Goal: Check status: Verify the current state of an ongoing process or item

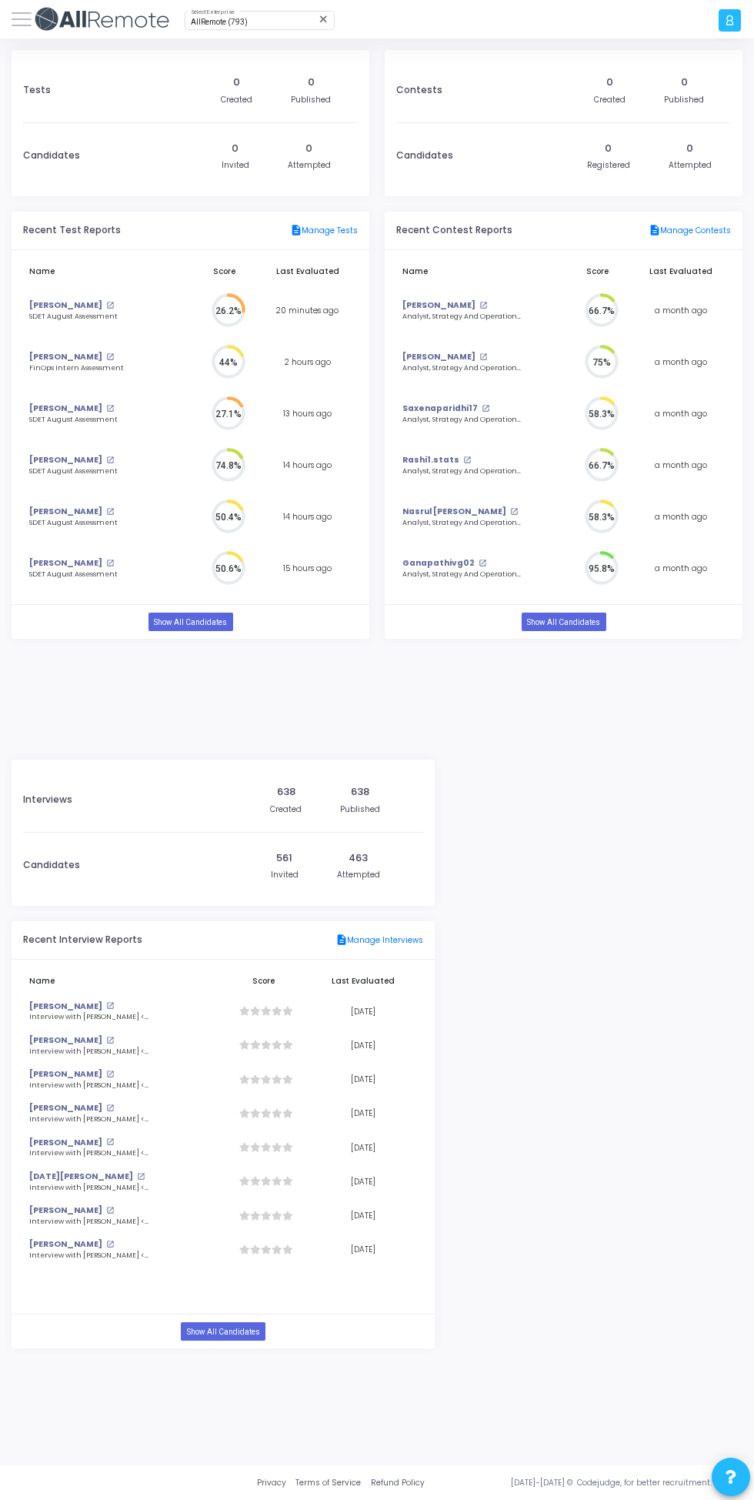
click at [227, 20] on span "AllRemote (793)" at bounding box center [219, 22] width 57 height 8
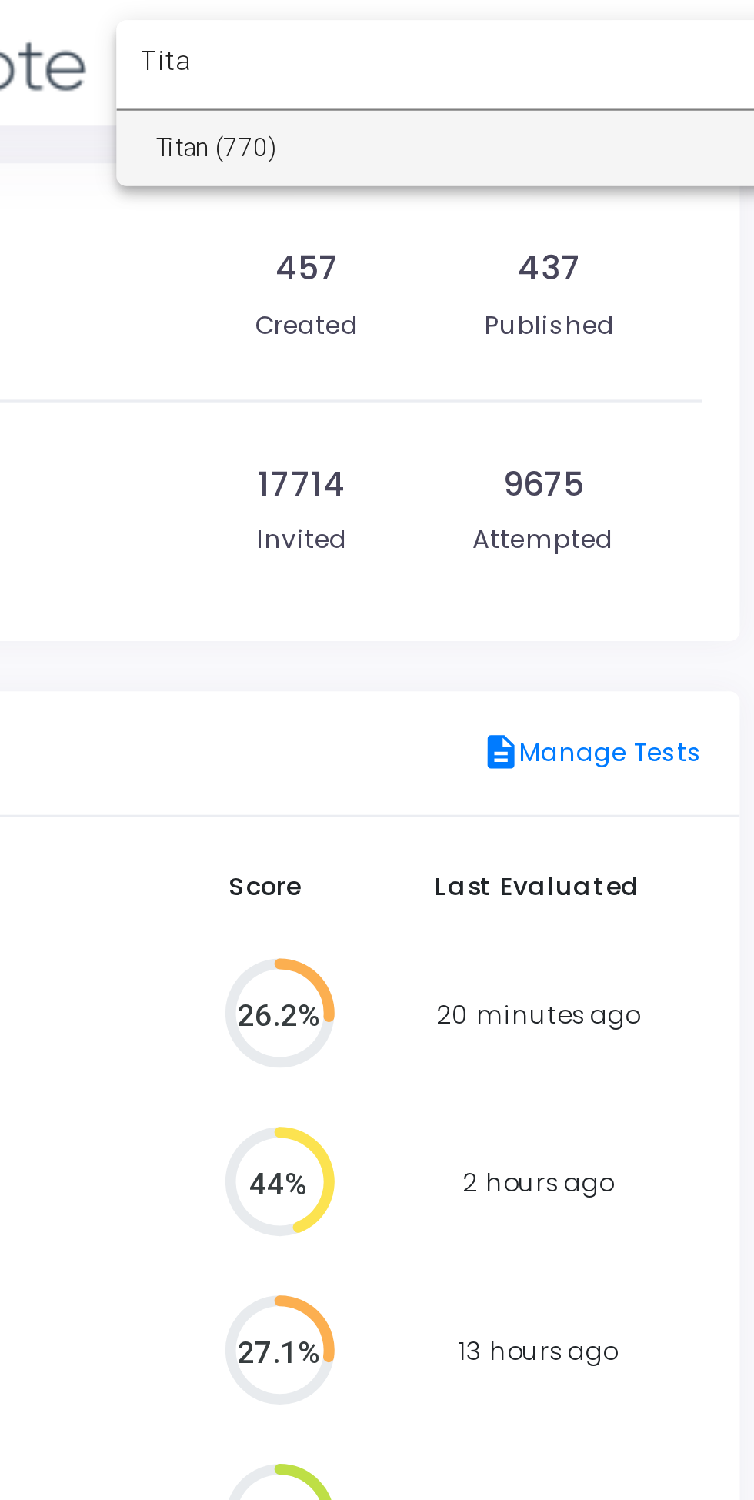
type input "Titan"
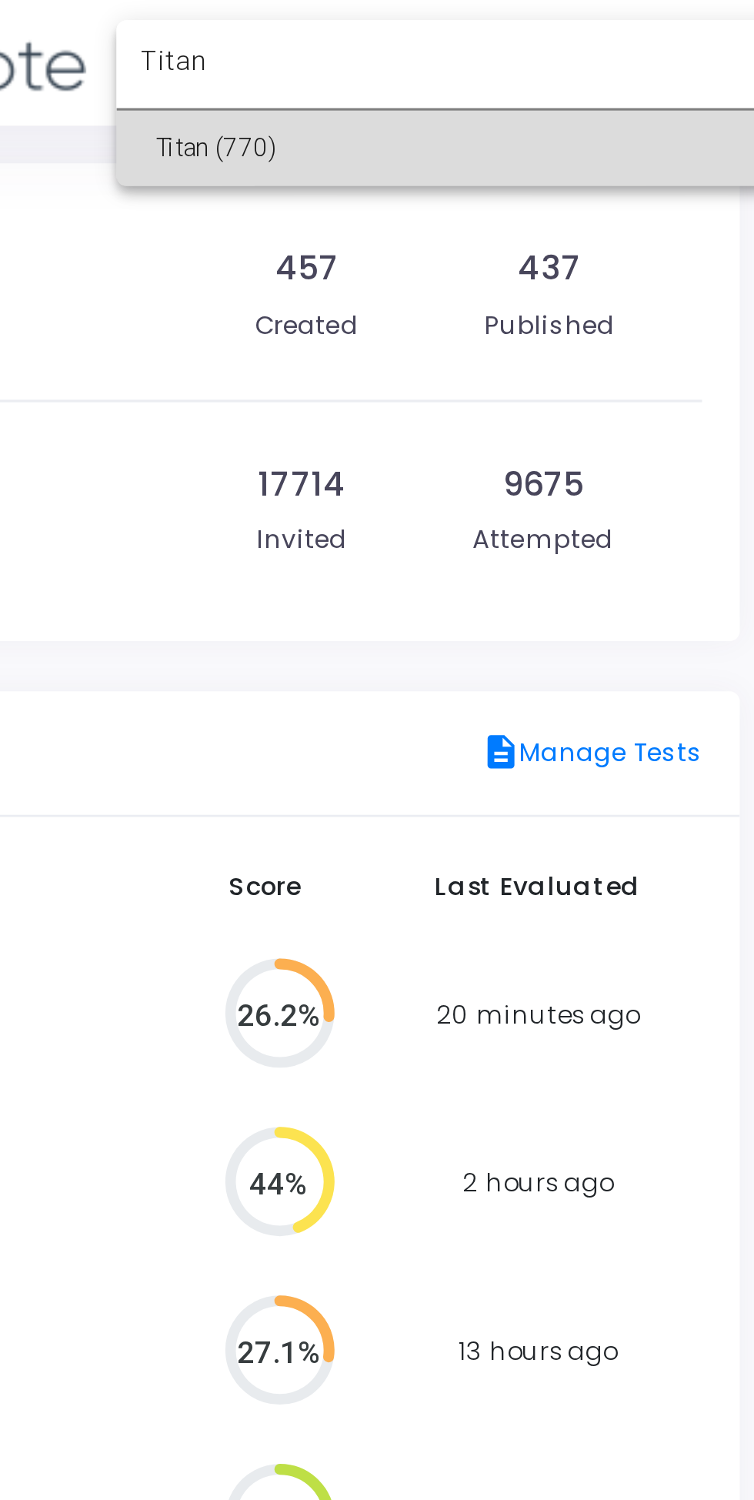
click at [275, 52] on span "Titan (770)" at bounding box center [283, 45] width 185 height 23
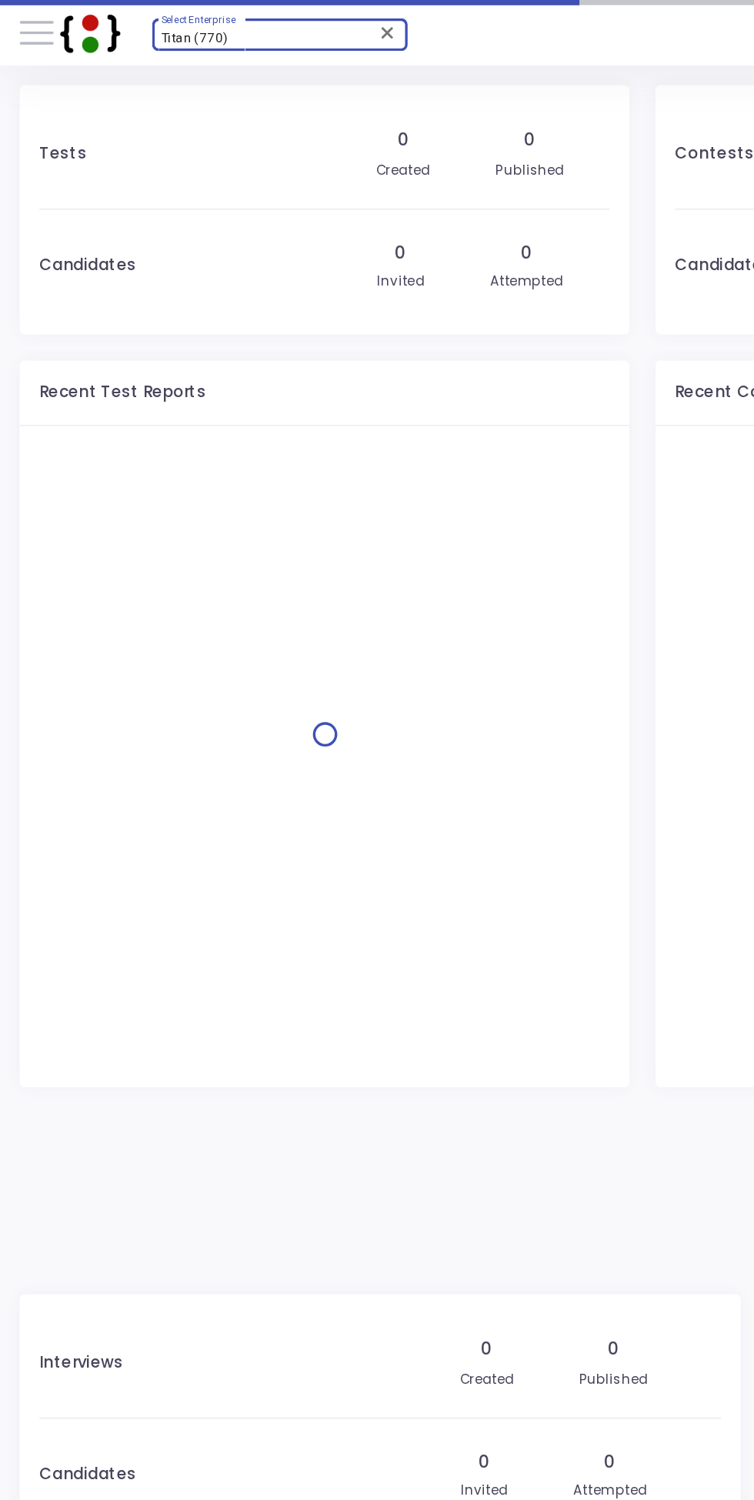
click at [28, 20] on span at bounding box center [22, 19] width 20 height 2
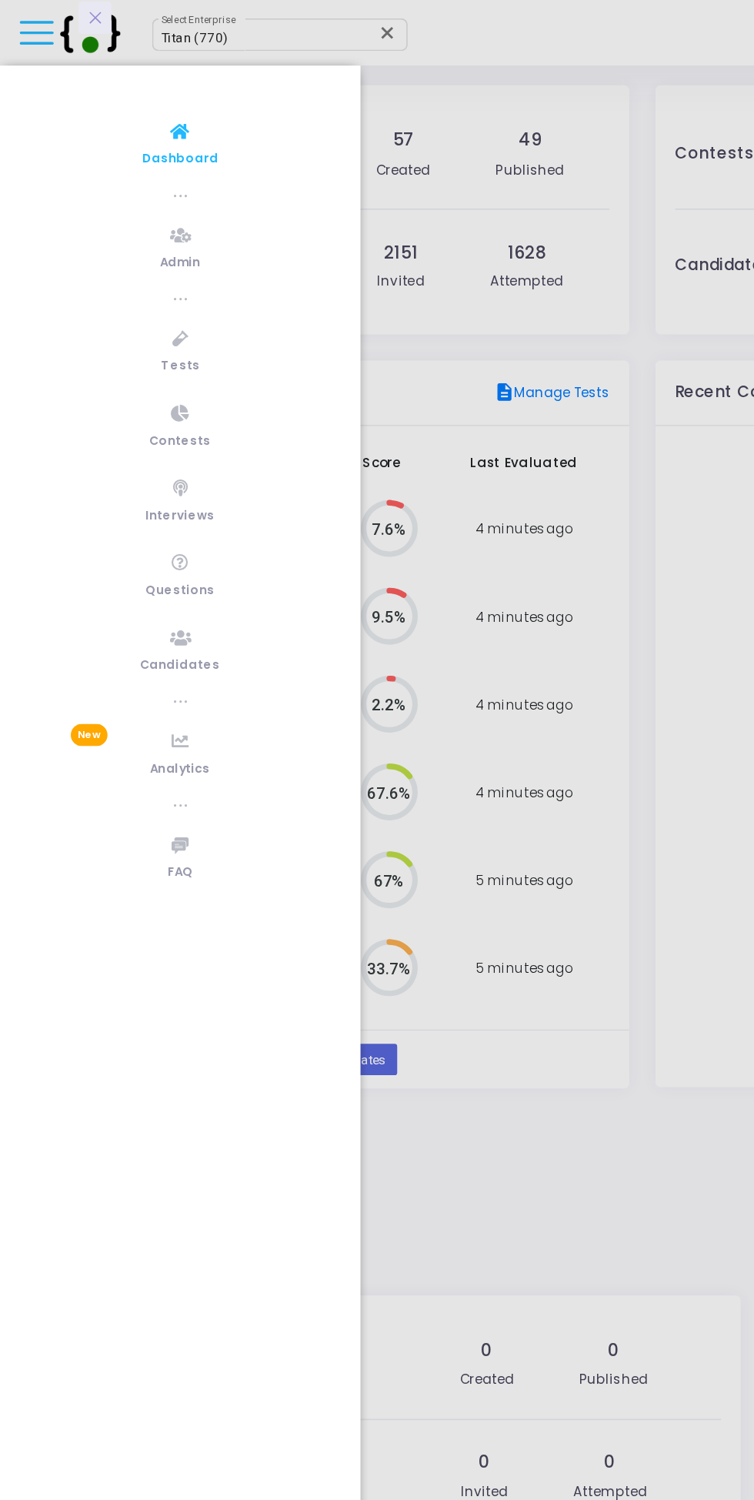
scroll to position [7, 7]
click at [108, 197] on link "Tests" at bounding box center [106, 206] width 212 height 42
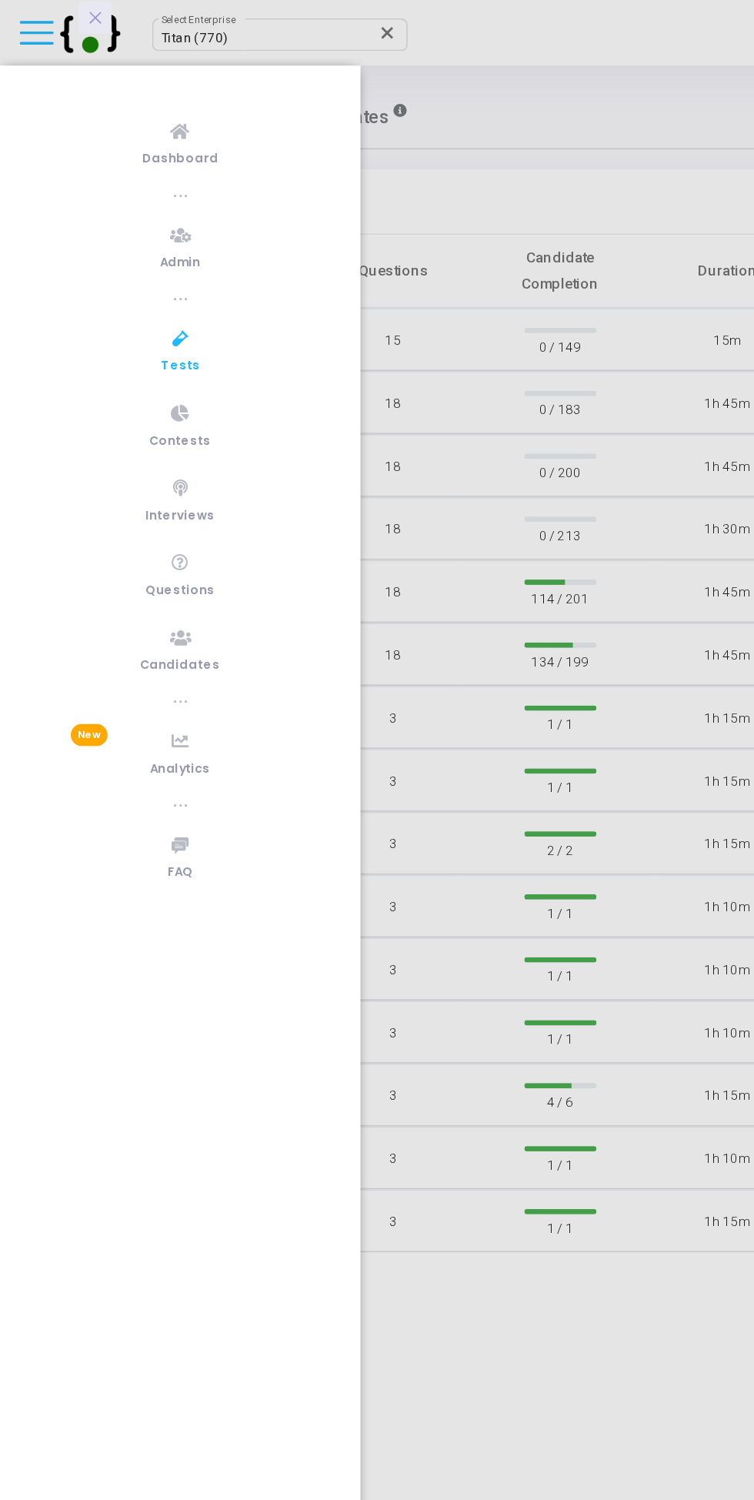
click at [52, 11] on icon at bounding box center [56, 11] width 11 height 0
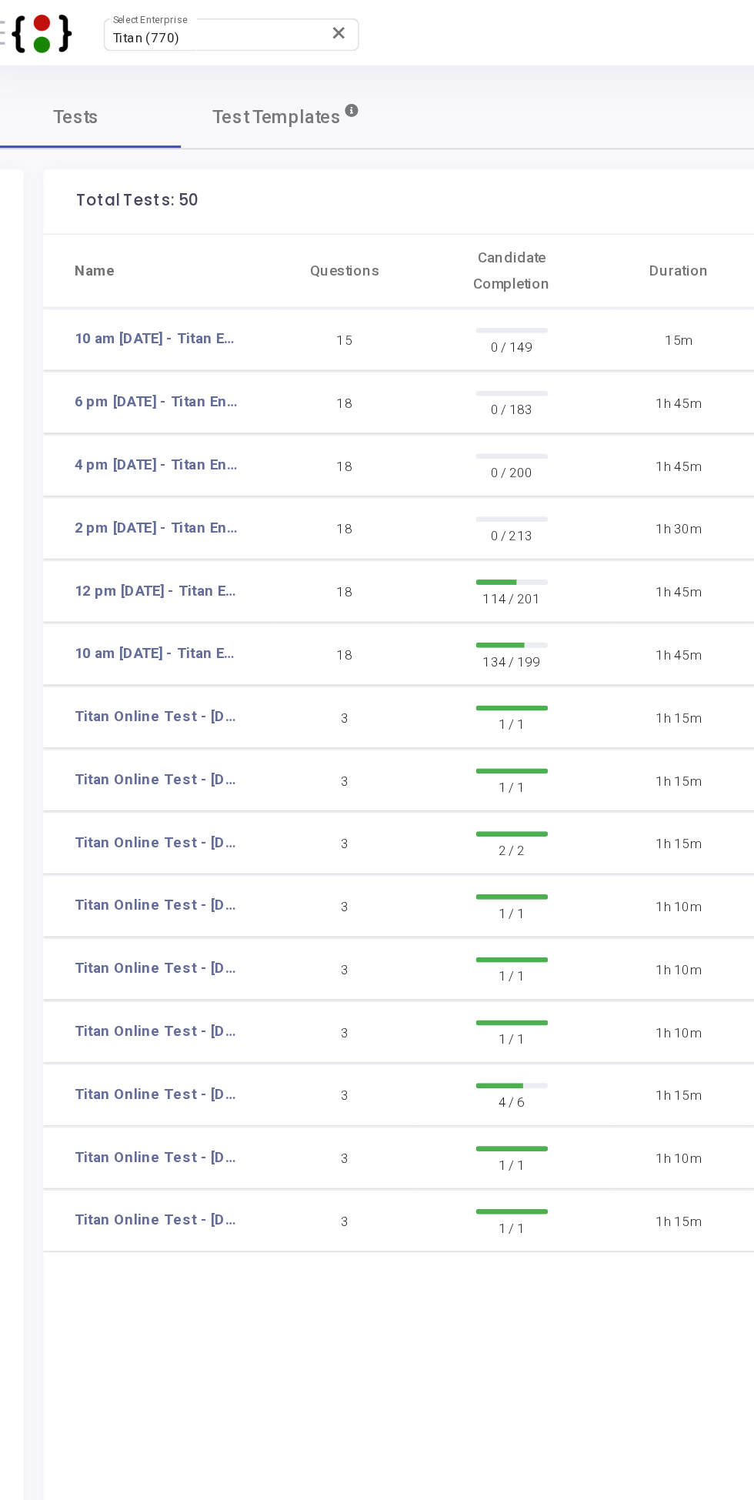
click at [139, 349] on link "12 pm [DATE] - Titan Engineering Intern 2026" at bounding box center [121, 347] width 98 height 13
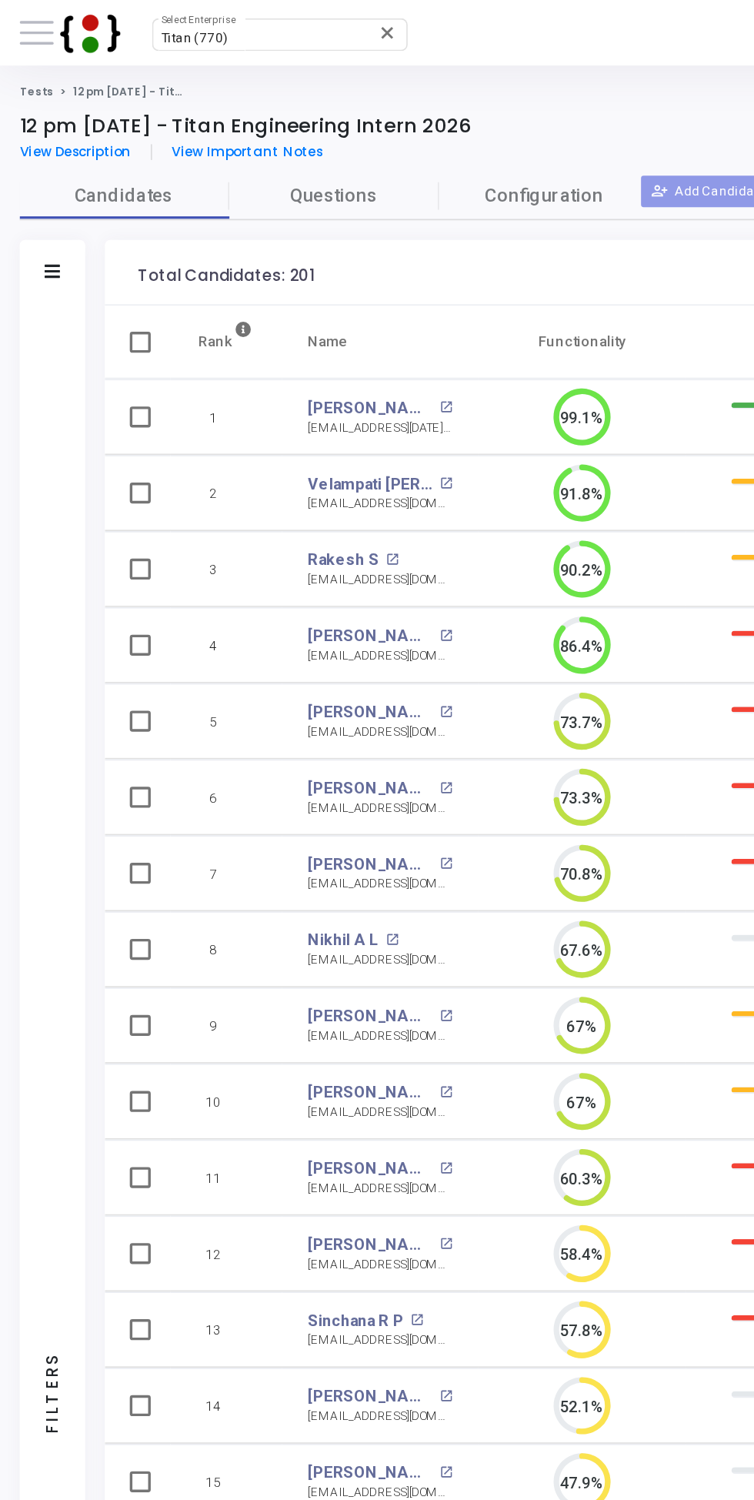
click at [31, 159] on icon at bounding box center [30, 159] width 9 height 8
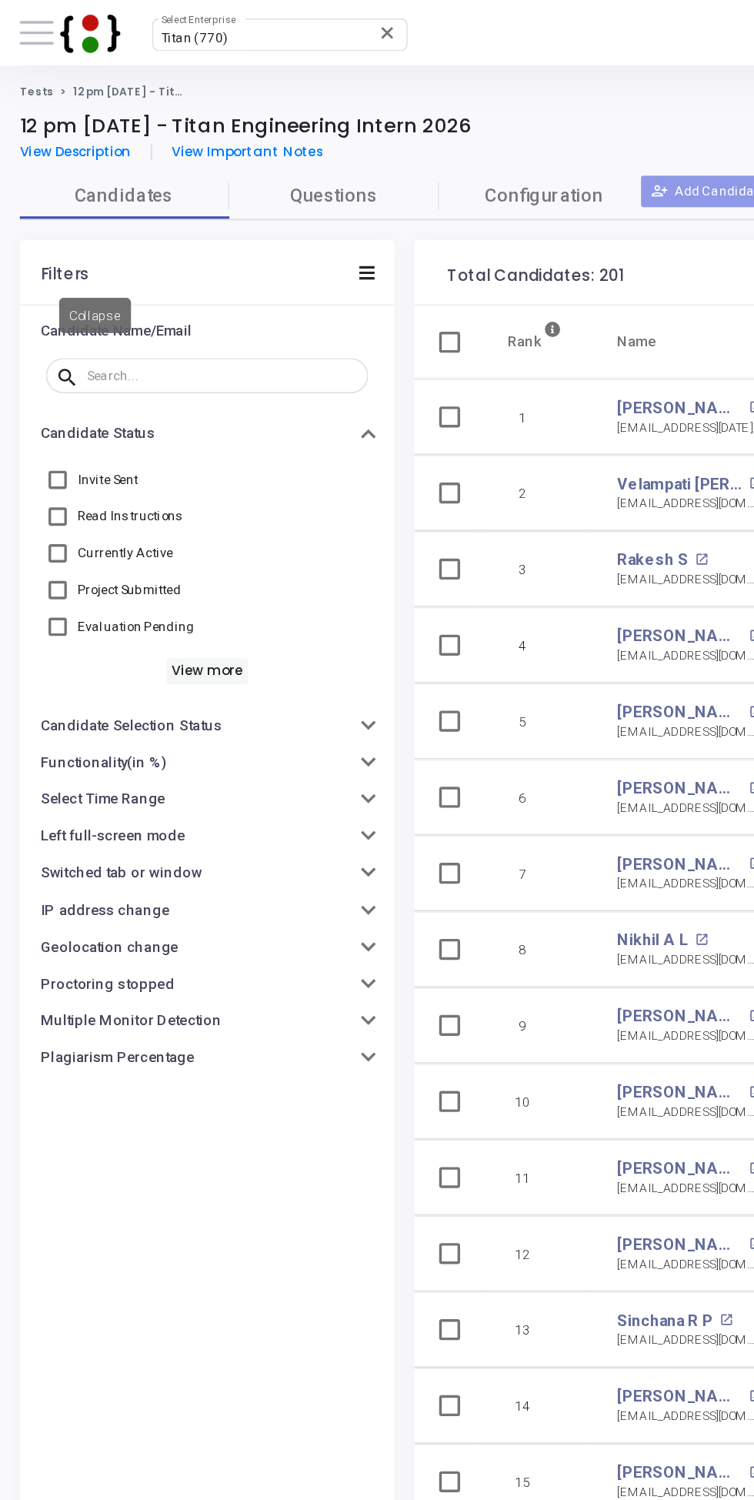
click at [91, 322] on span "Currently Active" at bounding box center [73, 325] width 56 height 18
click at [34, 330] on input "Currently Active" at bounding box center [33, 330] width 1 height 1
checkbox input "true"
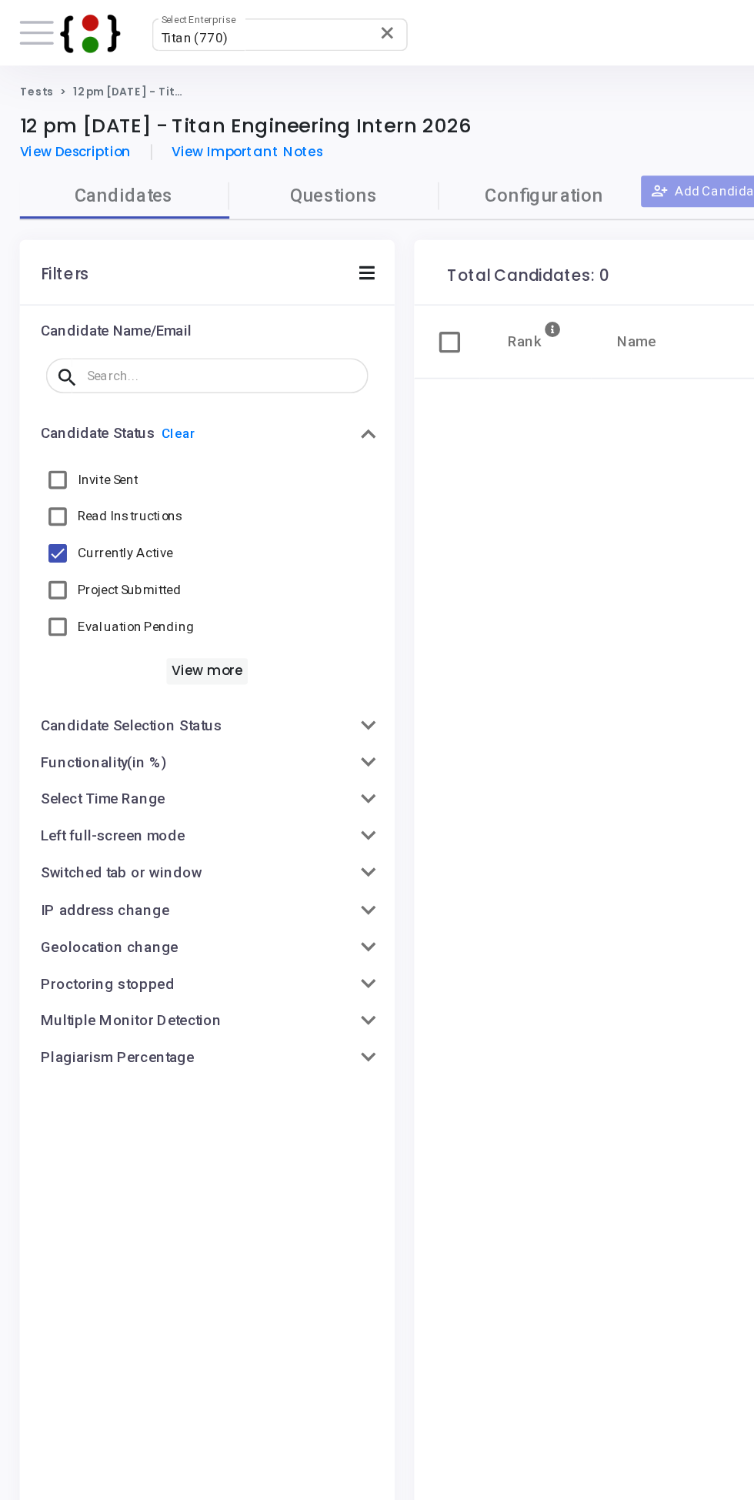
click at [35, 55] on li "12 pm [DATE] - Titan Engineering Intern 2026" at bounding box center [70, 54] width 77 height 9
click at [25, 20] on span at bounding box center [22, 19] width 20 height 2
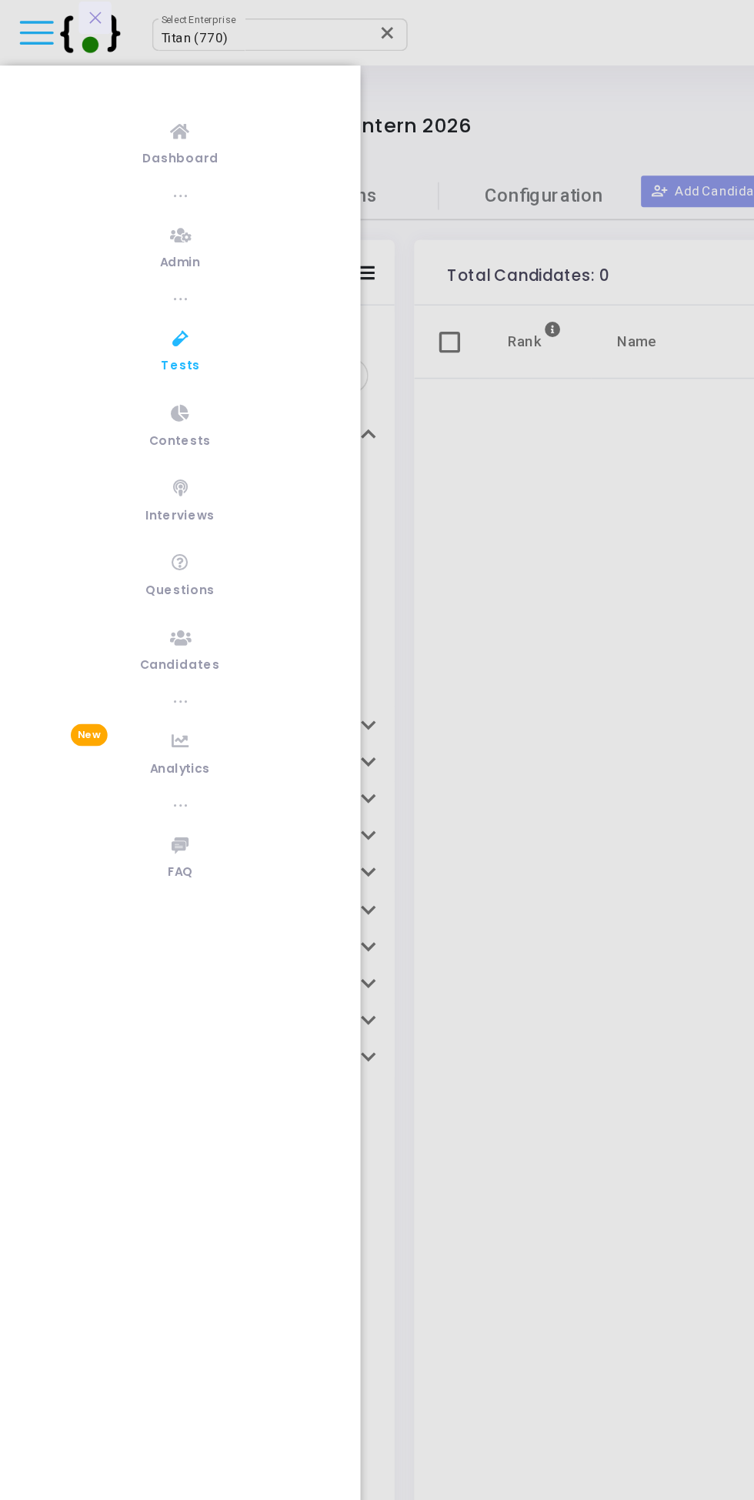
click at [113, 203] on link "Tests" at bounding box center [106, 206] width 212 height 42
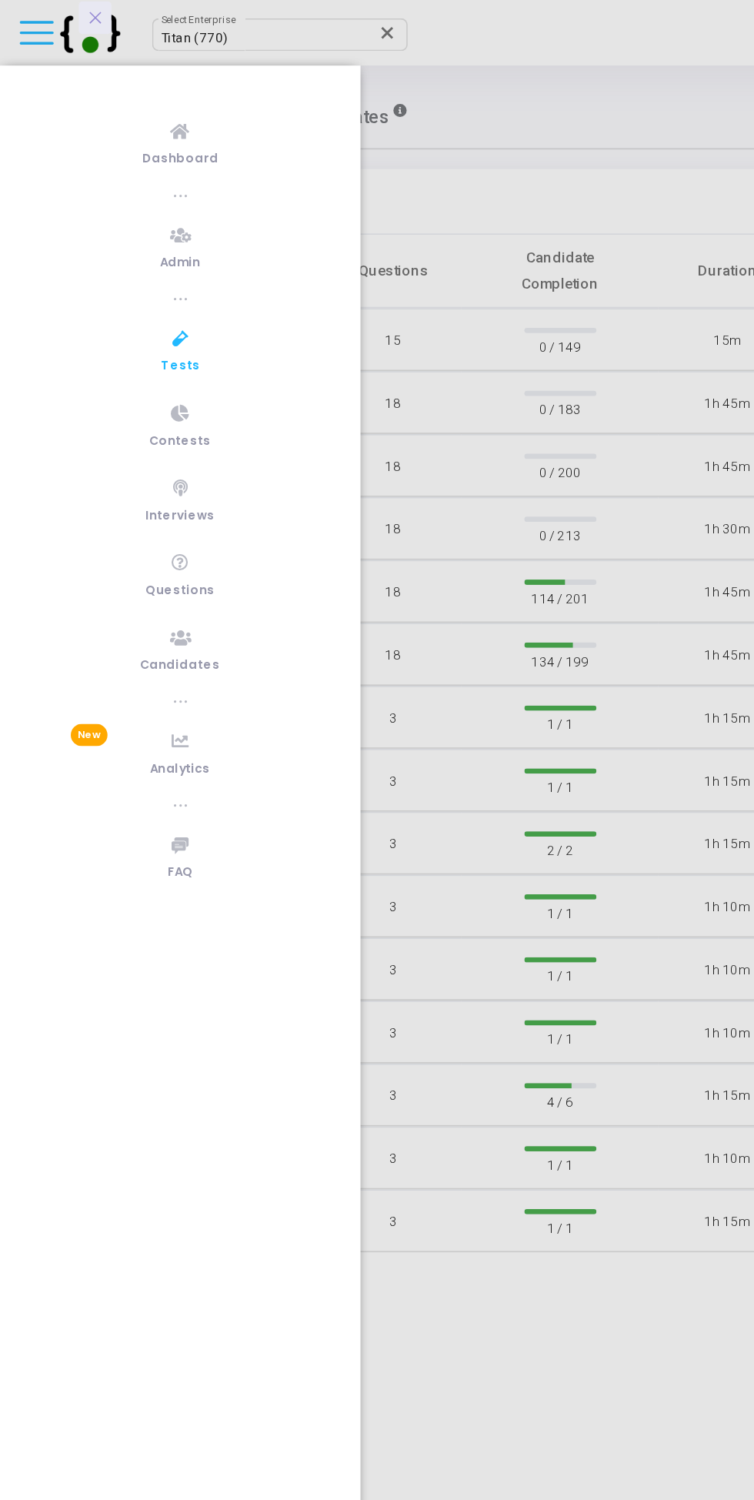
click at [57, 19] on button at bounding box center [55, 10] width 19 height 19
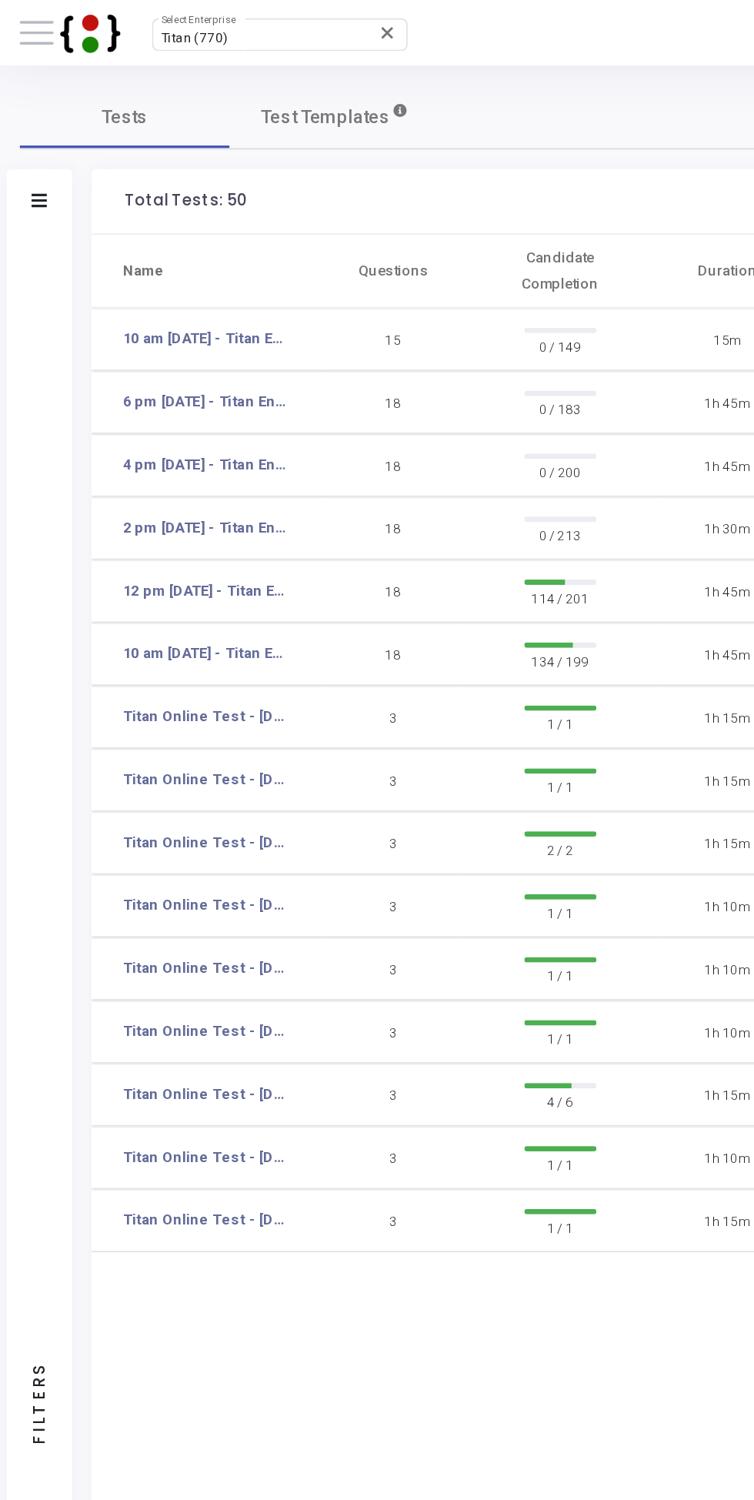
click at [142, 312] on link "2 pm [DATE] - Titan Engineering Intern 2026" at bounding box center [121, 310] width 98 height 13
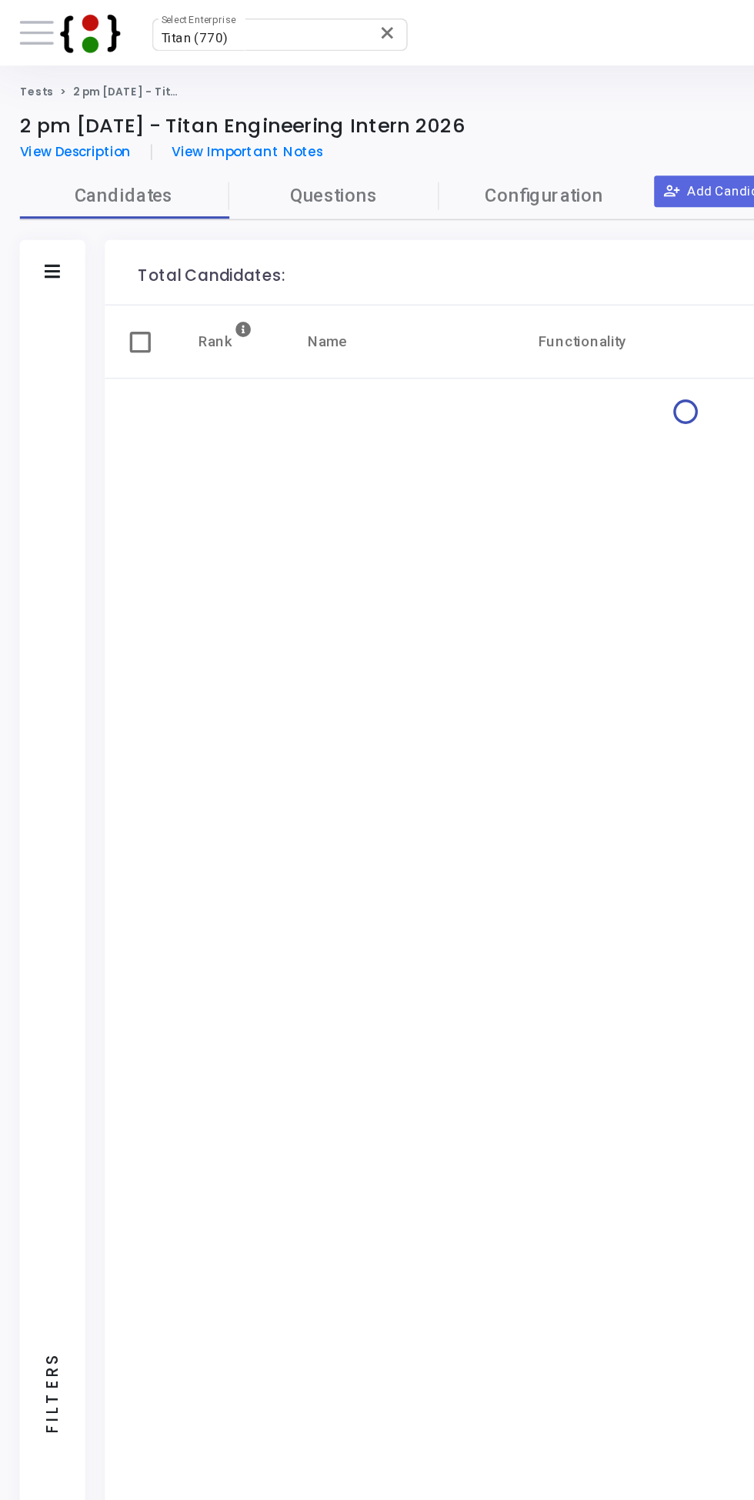
click at [31, 159] on icon at bounding box center [30, 159] width 9 height 8
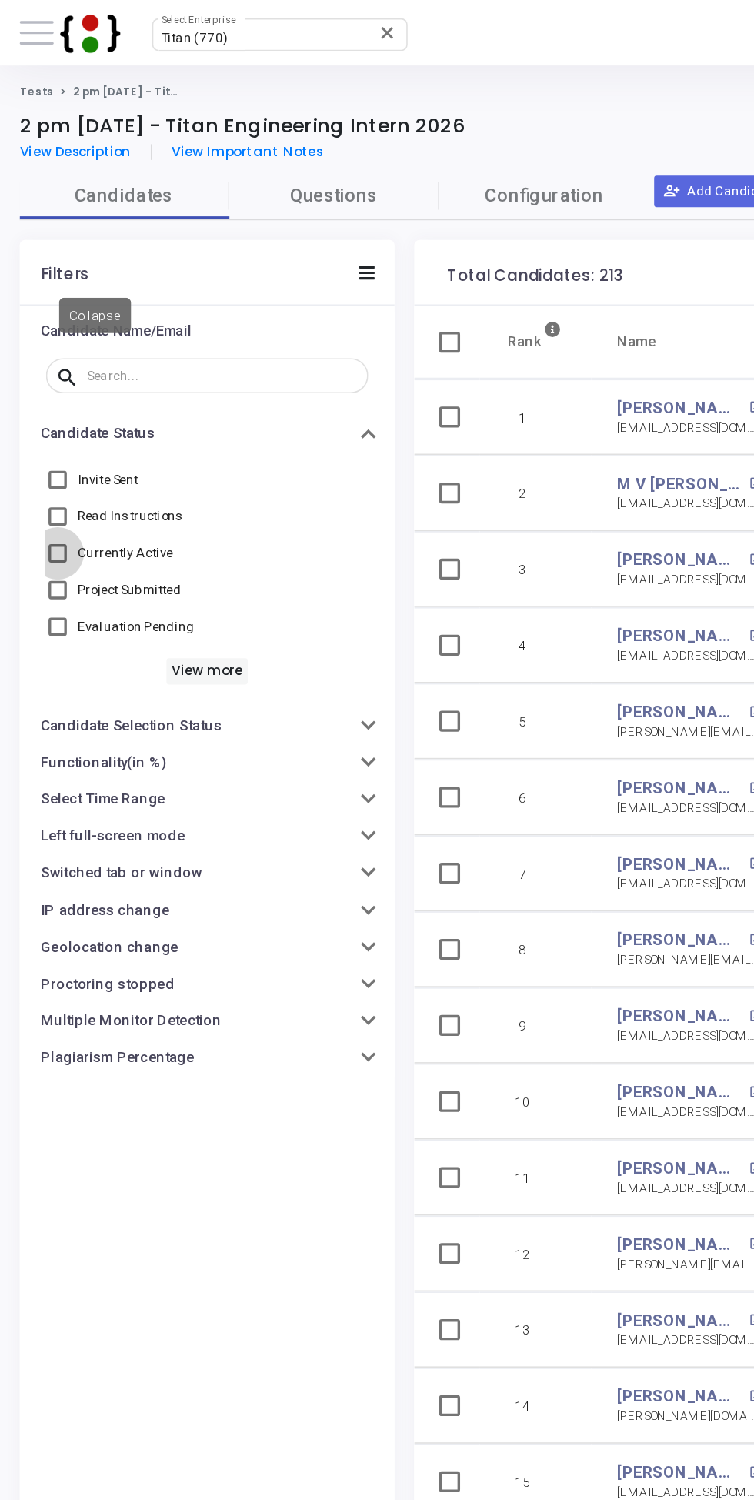
click at [82, 320] on span "Currently Active" at bounding box center [73, 325] width 56 height 18
click at [34, 330] on input "Currently Active" at bounding box center [33, 330] width 1 height 1
checkbox input "true"
click at [215, 160] on icon at bounding box center [215, 160] width 9 height 8
